Goal: Transaction & Acquisition: Purchase product/service

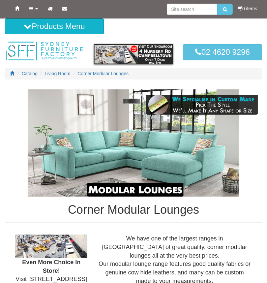
click at [61, 71] on span "Living Room" at bounding box center [58, 73] width 26 height 5
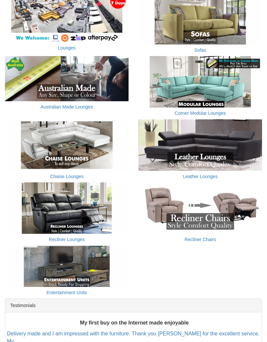
scroll to position [132, 0]
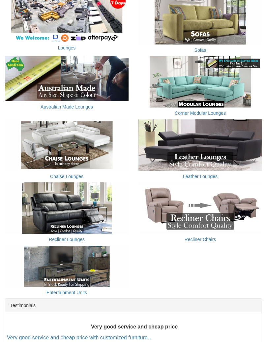
click at [208, 238] on link "Recliner Chairs" at bounding box center [201, 239] width 32 height 5
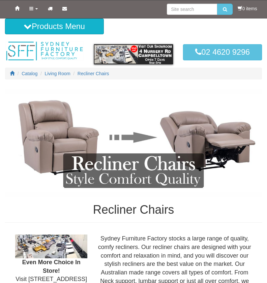
click at [61, 73] on span "Living Room" at bounding box center [58, 73] width 26 height 5
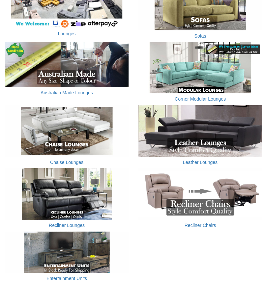
scroll to position [147, 0]
click at [219, 139] on img at bounding box center [200, 130] width 124 height 51
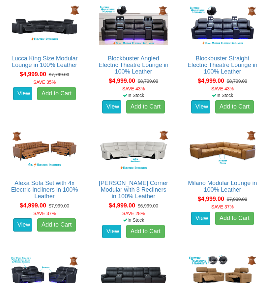
scroll to position [1353, 0]
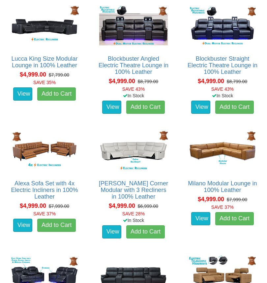
click at [239, 150] on img at bounding box center [223, 151] width 72 height 44
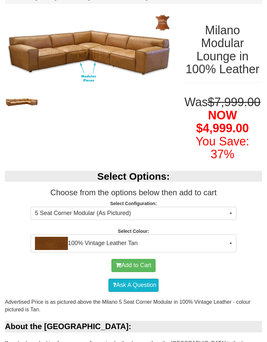
scroll to position [75, 0]
click at [231, 214] on span "button" at bounding box center [230, 213] width 3 height 1
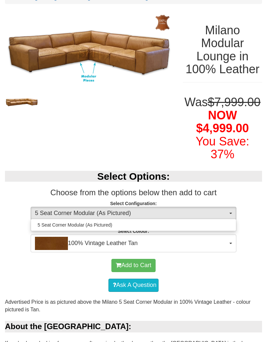
click at [234, 224] on div at bounding box center [133, 171] width 267 height 342
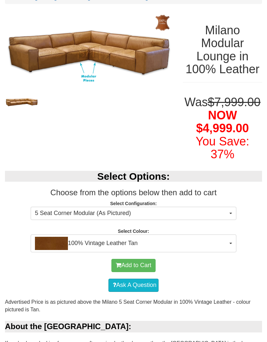
click at [231, 220] on button "5 Seat Corner Modular (As Pictured)" at bounding box center [134, 213] width 206 height 13
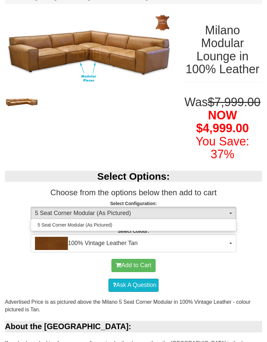
click at [227, 224] on div at bounding box center [133, 171] width 267 height 342
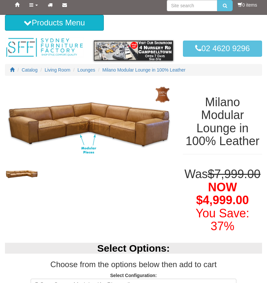
scroll to position [0, 0]
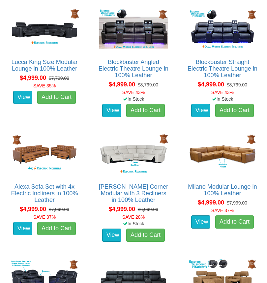
scroll to position [1347, 0]
